Goal: Information Seeking & Learning: Learn about a topic

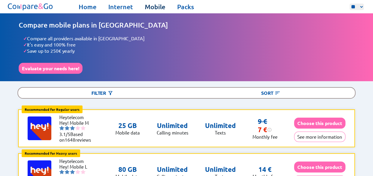
click at [150, 7] on link "Mobile" at bounding box center [155, 7] width 20 height 8
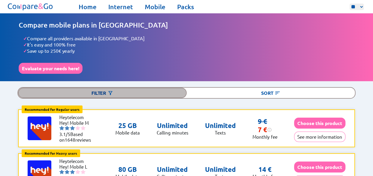
click at [116, 94] on div "Filter" at bounding box center [102, 93] width 168 height 10
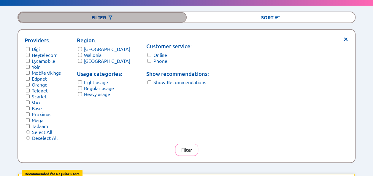
scroll to position [75, 0]
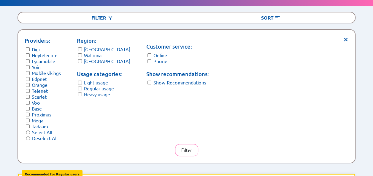
click at [338, 32] on div "× Providers: Digi Heytelecom Lycamobile Yoin Mobile vikings Edpnet Orange Telen…" at bounding box center [186, 96] width 337 height 133
click at [344, 37] on span "×" at bounding box center [345, 39] width 5 height 4
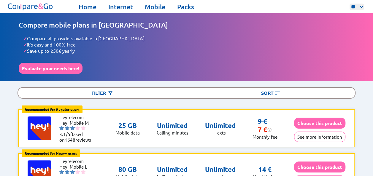
scroll to position [0, 0]
click at [148, 8] on link "Mobile" at bounding box center [155, 7] width 20 height 8
click at [83, 8] on link "Home" at bounding box center [88, 7] width 18 height 8
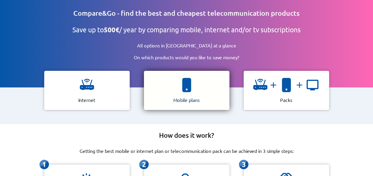
click at [188, 78] on img at bounding box center [187, 85] width 14 height 14
click at [19, 142] on div "How does it work? Getting the best mobile or internet plan or telecommunication…" at bounding box center [186, 174] width 373 height 100
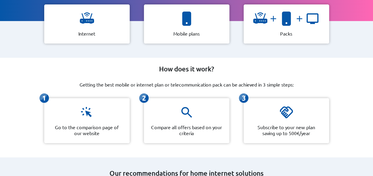
scroll to position [67, 0]
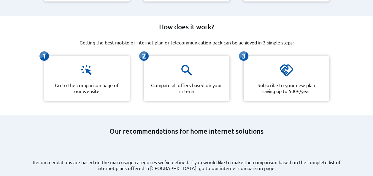
scroll to position [108, 0]
click at [213, 107] on div "How does it work? Getting the best mobile or internet plan or telecommunication…" at bounding box center [186, 66] width 373 height 100
